Goal: Find contact information: Find contact information

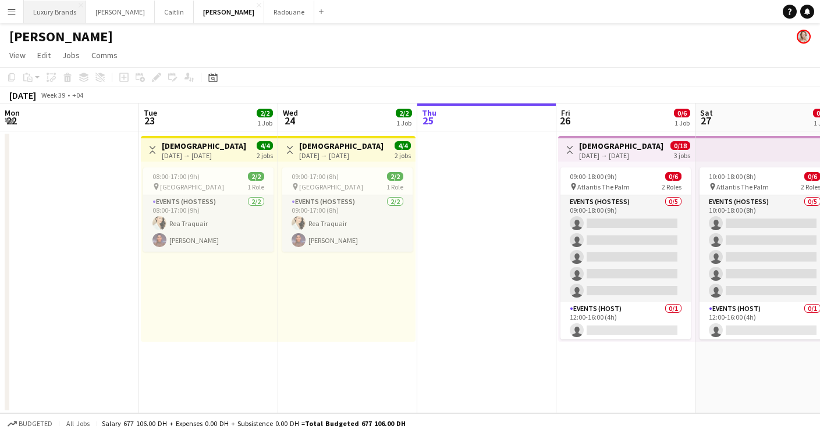
scroll to position [0, 278]
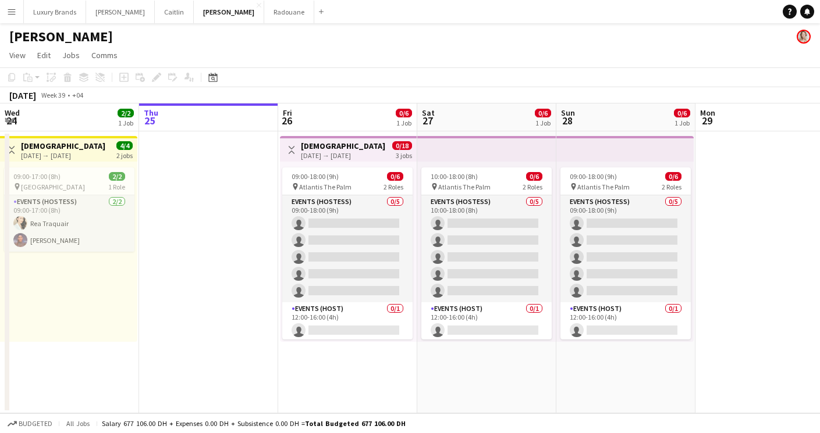
click at [18, 9] on button "Menu" at bounding box center [11, 11] width 23 height 23
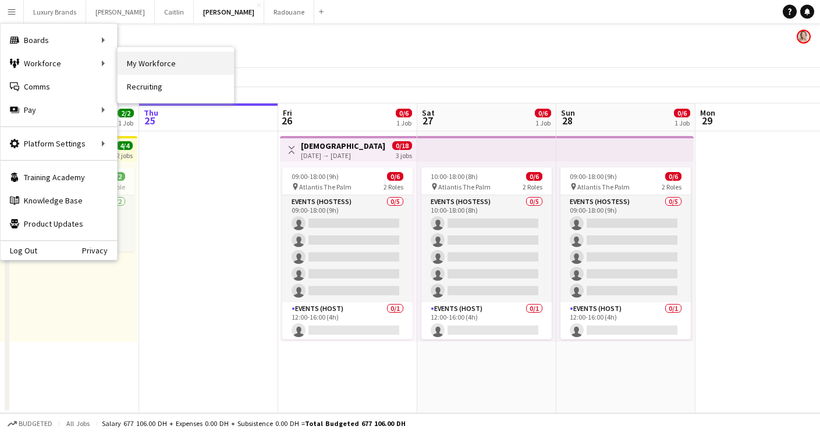
click at [147, 69] on link "My Workforce" at bounding box center [176, 63] width 116 height 23
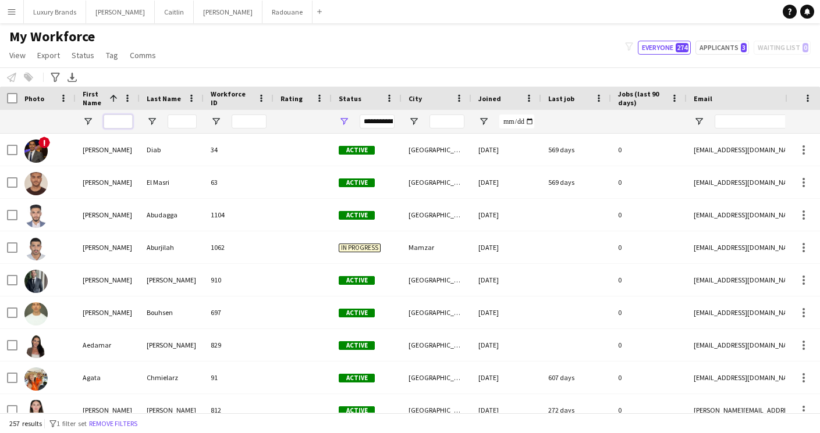
click at [117, 123] on input "First Name Filter Input" at bounding box center [118, 122] width 29 height 14
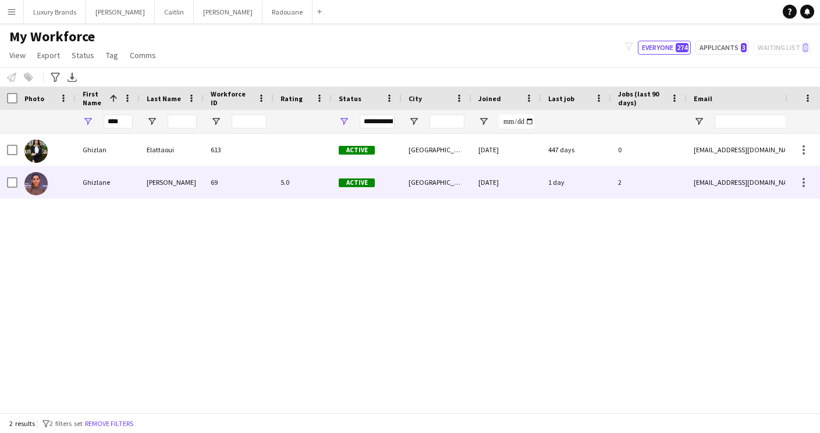
click at [143, 178] on div "[PERSON_NAME]" at bounding box center [172, 182] width 64 height 32
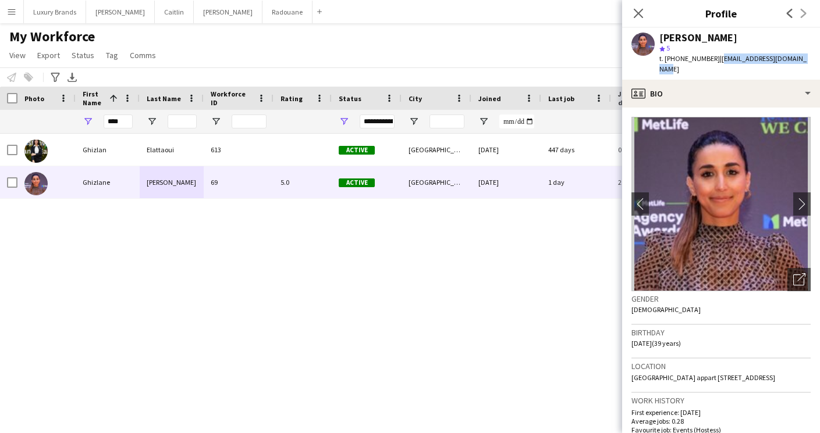
drag, startPoint x: 806, startPoint y: 58, endPoint x: 715, endPoint y: 60, distance: 91.4
click at [715, 60] on div "[PERSON_NAME] star 5 t. [PHONE_NUMBER] | [EMAIL_ADDRESS][DOMAIN_NAME]" at bounding box center [721, 54] width 198 height 52
copy span "[EMAIL_ADDRESS][DOMAIN_NAME]"
click at [114, 116] on input "****" at bounding box center [118, 122] width 29 height 14
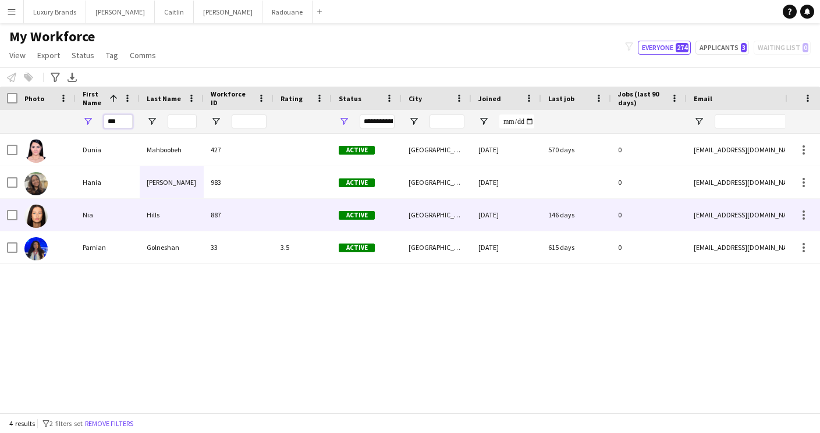
type input "***"
click at [154, 216] on div "Hills" at bounding box center [172, 215] width 64 height 32
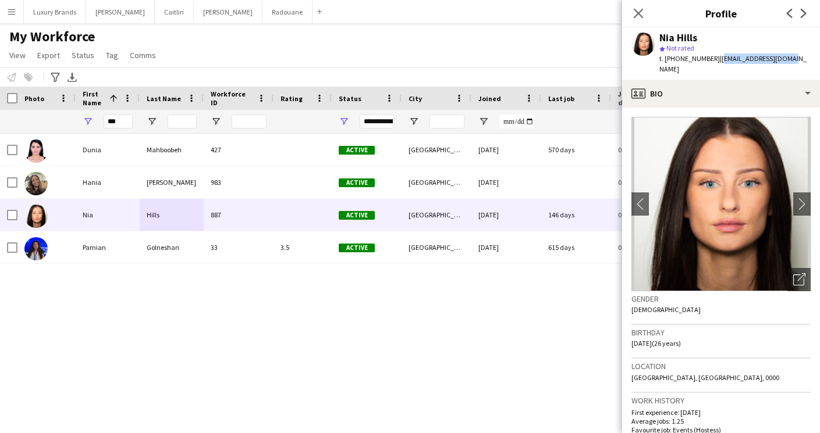
drag, startPoint x: 784, startPoint y: 59, endPoint x: 714, endPoint y: 58, distance: 69.8
click at [714, 58] on div "Nia Hills star Not rated t. [PHONE_NUMBER] | [EMAIL_ADDRESS][DOMAIN_NAME]" at bounding box center [721, 54] width 198 height 52
copy span "[EMAIL_ADDRESS][DOMAIN_NAME]"
click at [641, 14] on icon "Close pop-in" at bounding box center [637, 13] width 11 height 11
